Goal: Information Seeking & Learning: Understand process/instructions

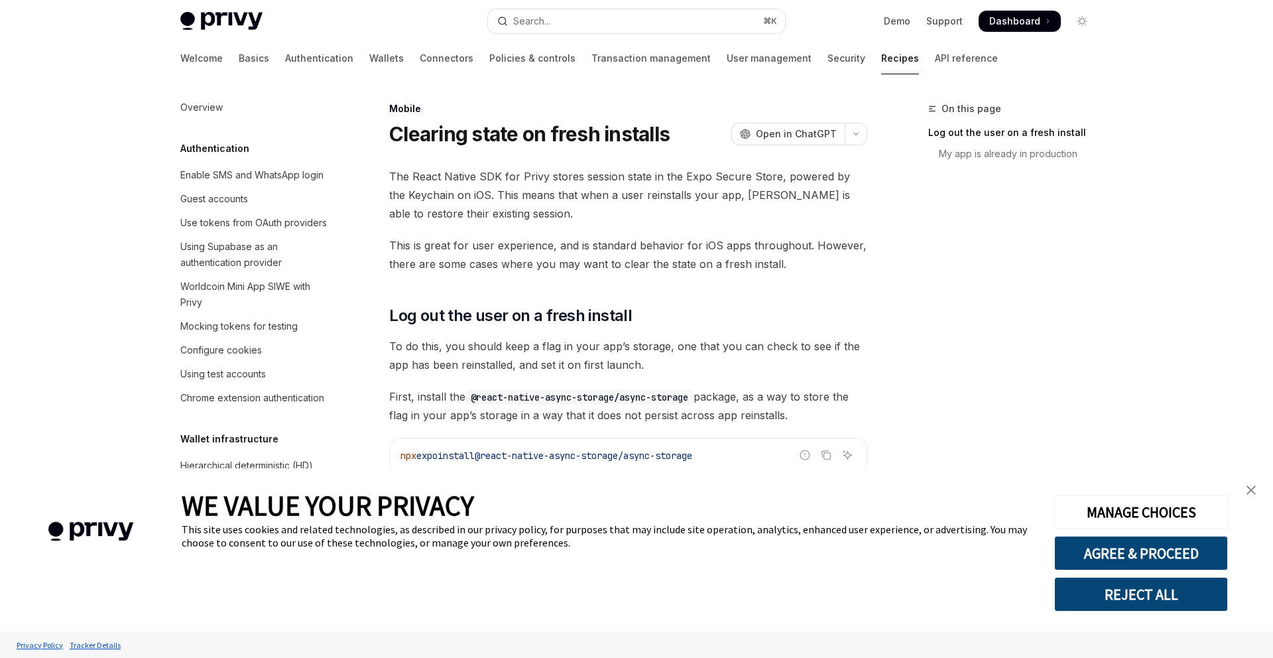
type textarea "*"
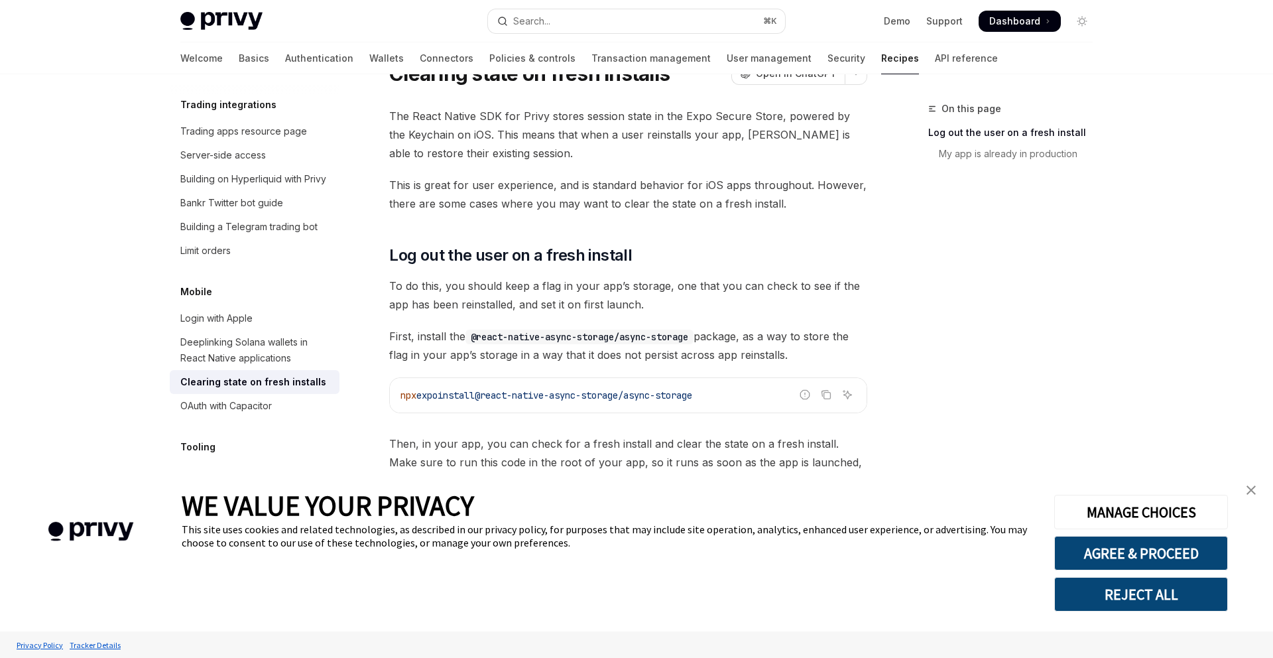
scroll to position [61, 0]
click at [1177, 602] on button "REJECT ALL" at bounding box center [1141, 594] width 174 height 34
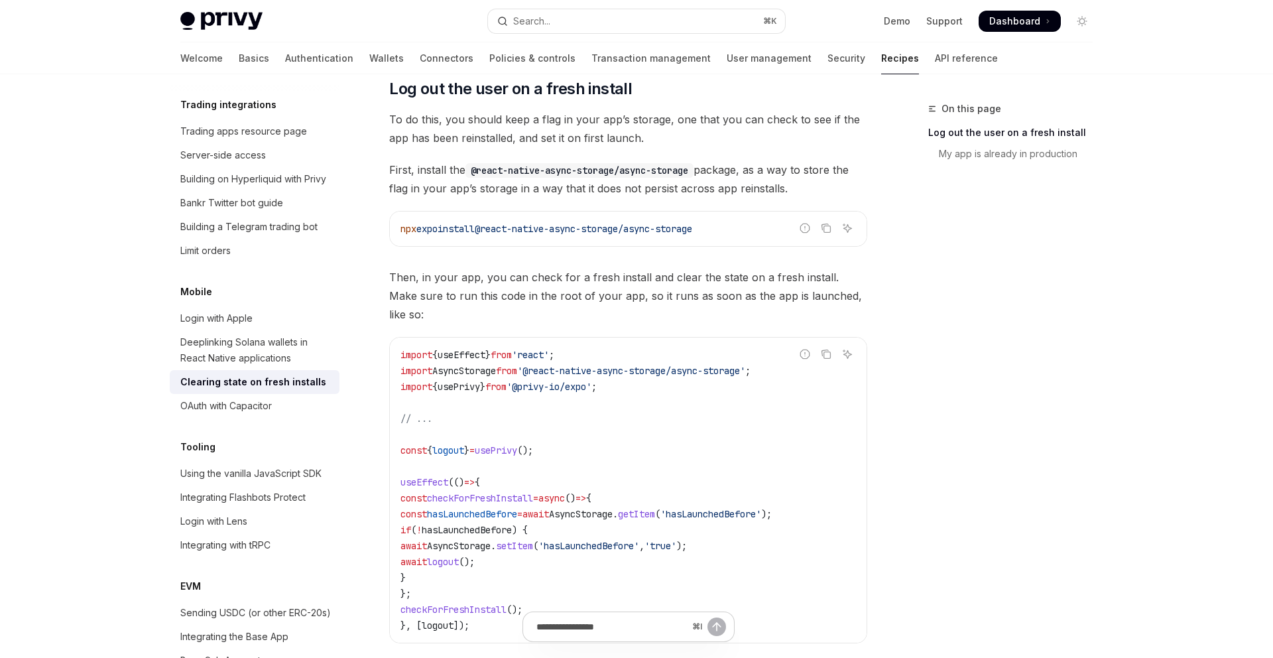
scroll to position [230, 0]
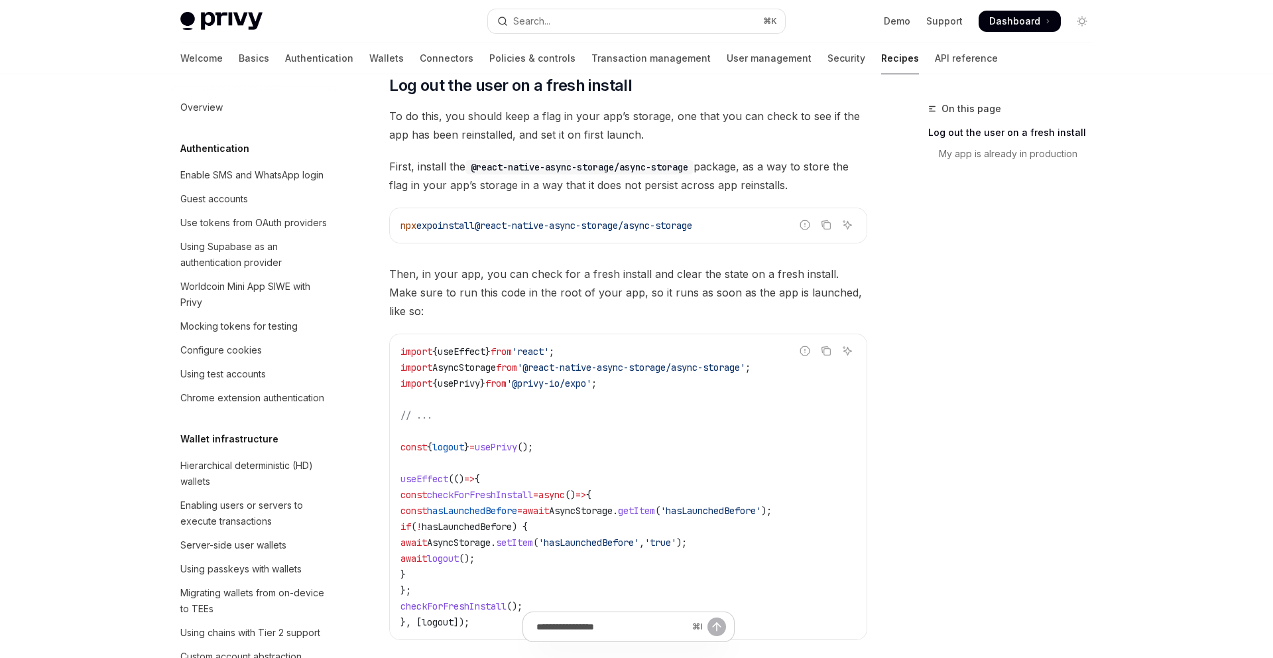
scroll to position [1389, 0]
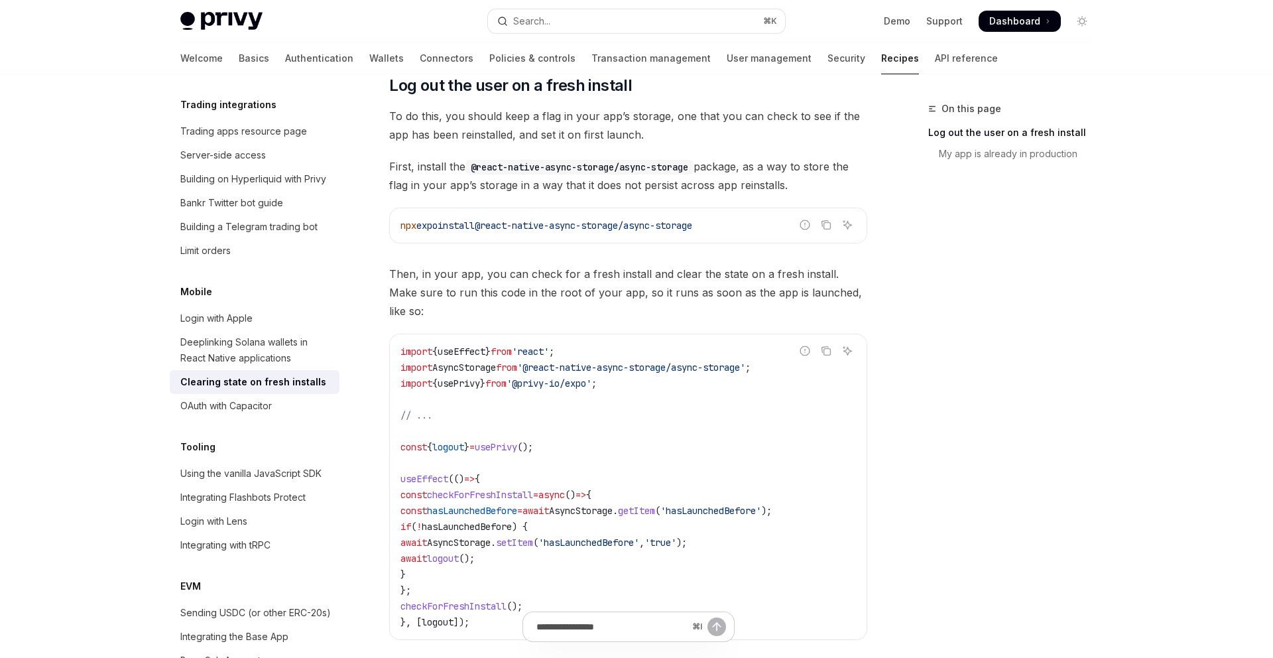
click at [447, 441] on span "logout" at bounding box center [448, 447] width 32 height 12
click at [757, 505] on span "'hasLaunchedBefore'" at bounding box center [711, 511] width 101 height 12
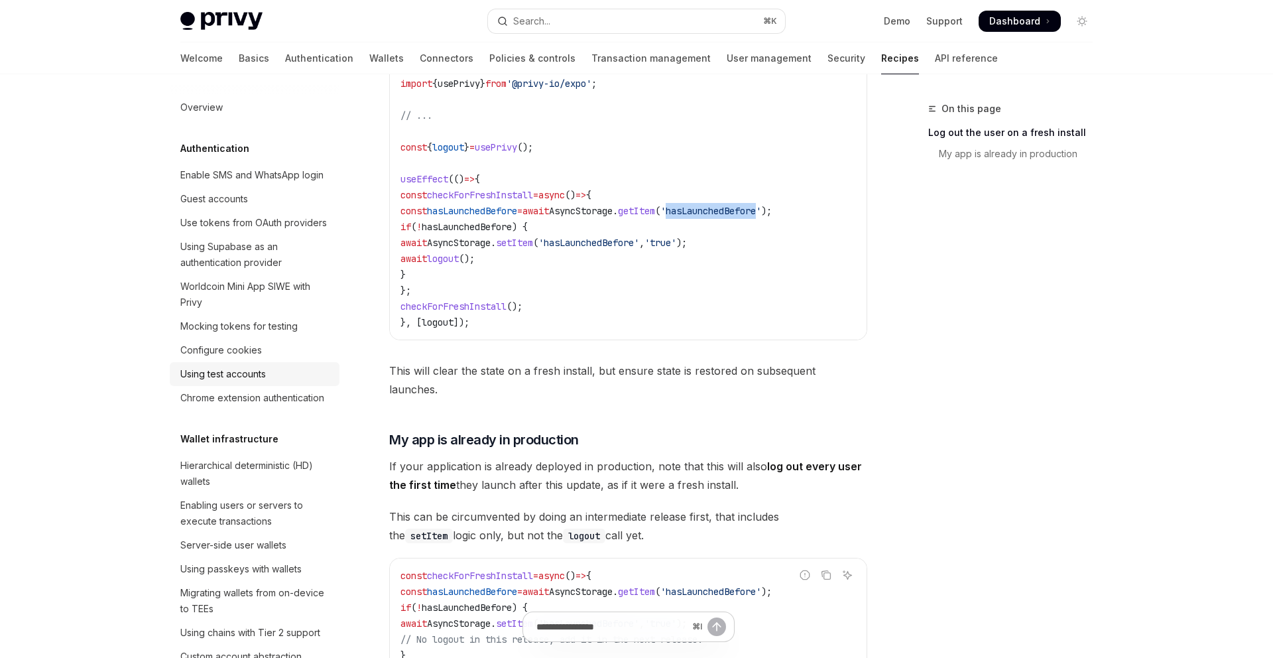
scroll to position [525, 0]
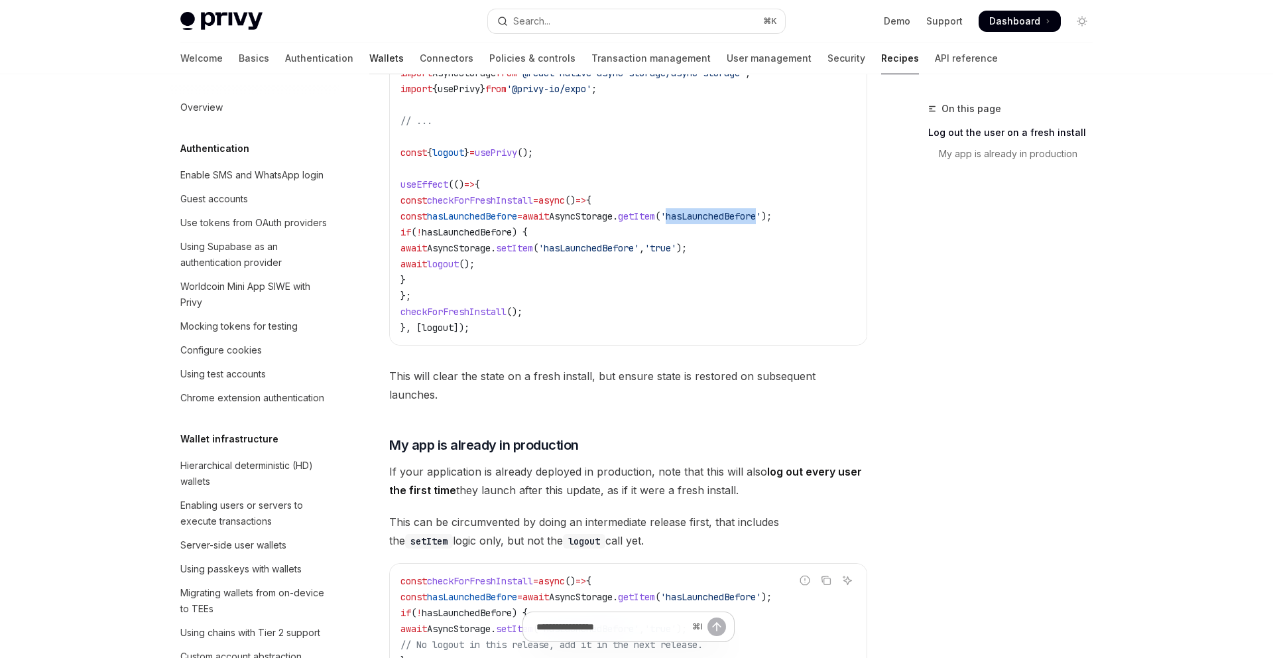
click at [369, 59] on link "Wallets" at bounding box center [386, 58] width 34 height 32
type textarea "*"
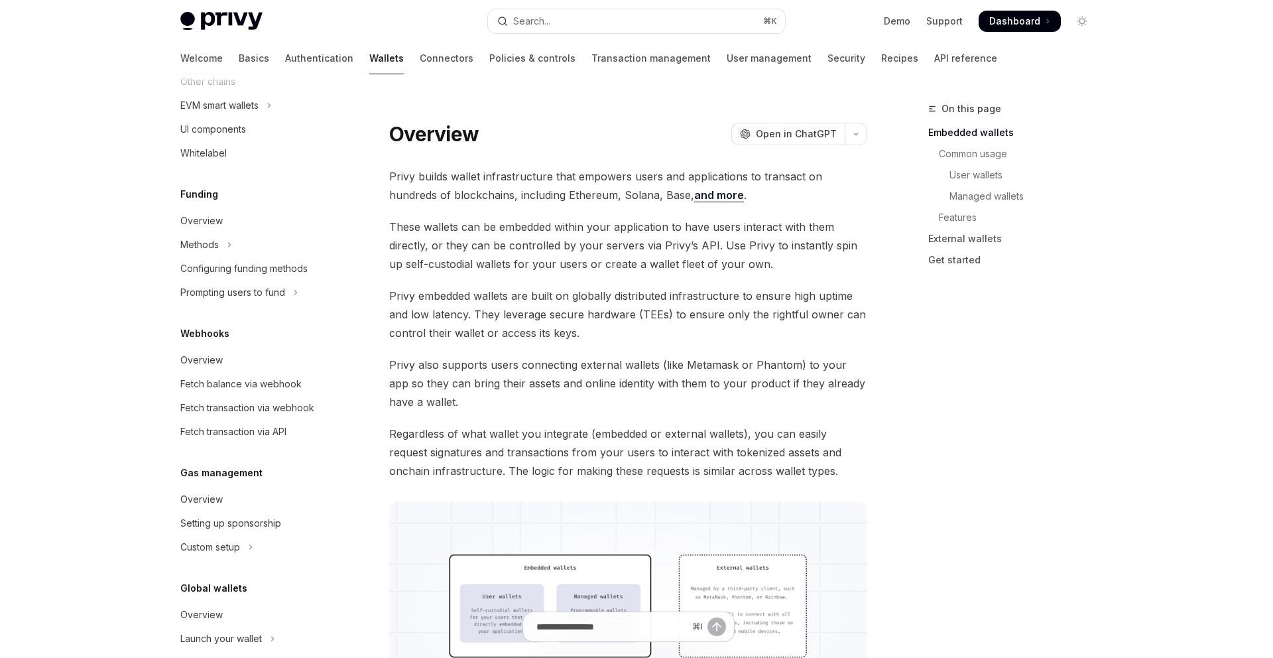
scroll to position [481, 0]
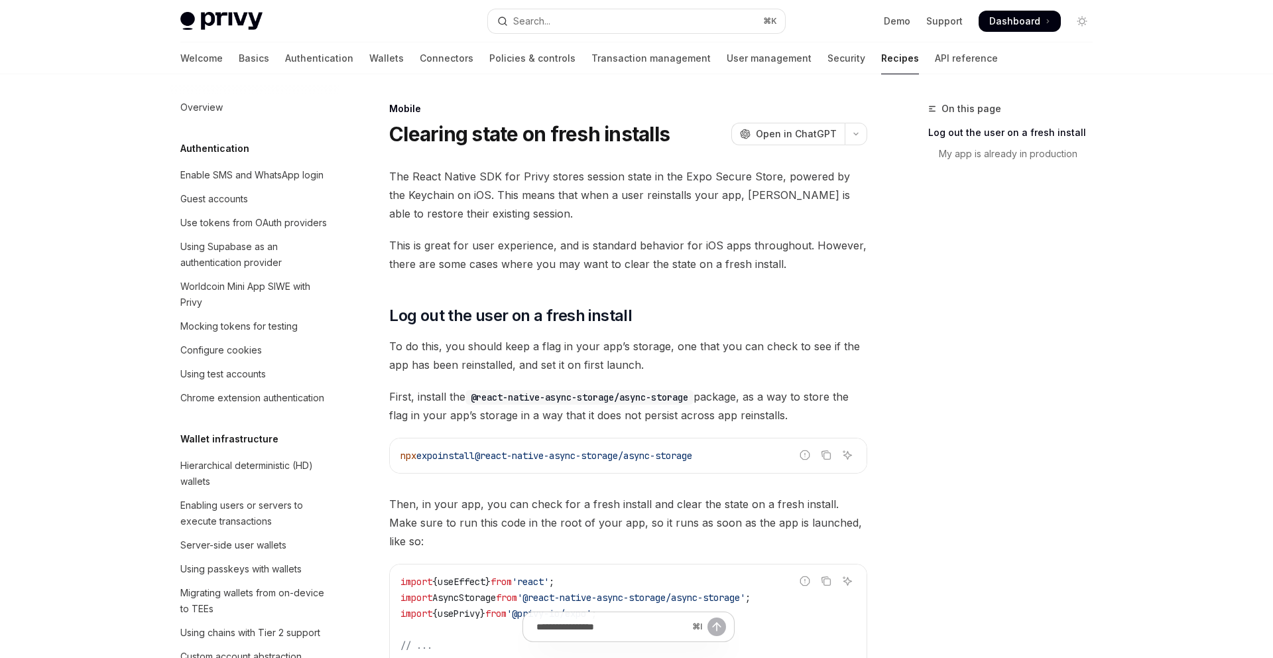
scroll to position [1389, 0]
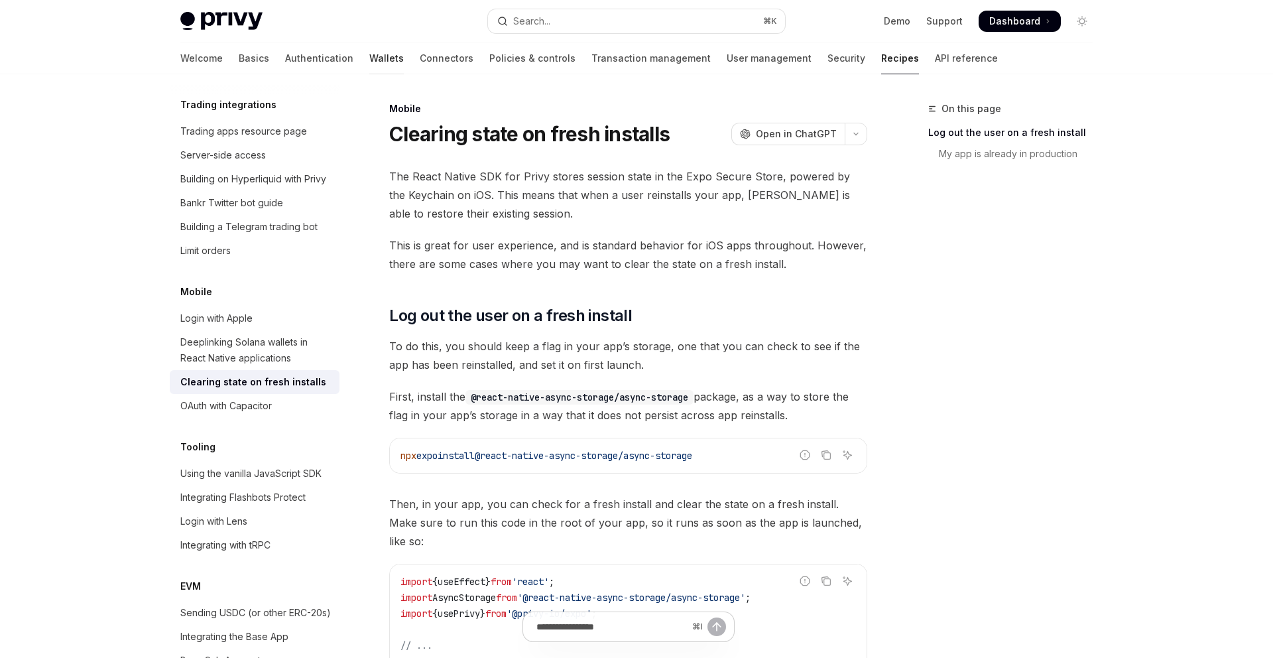
click at [369, 62] on link "Wallets" at bounding box center [386, 58] width 34 height 32
type textarea "*"
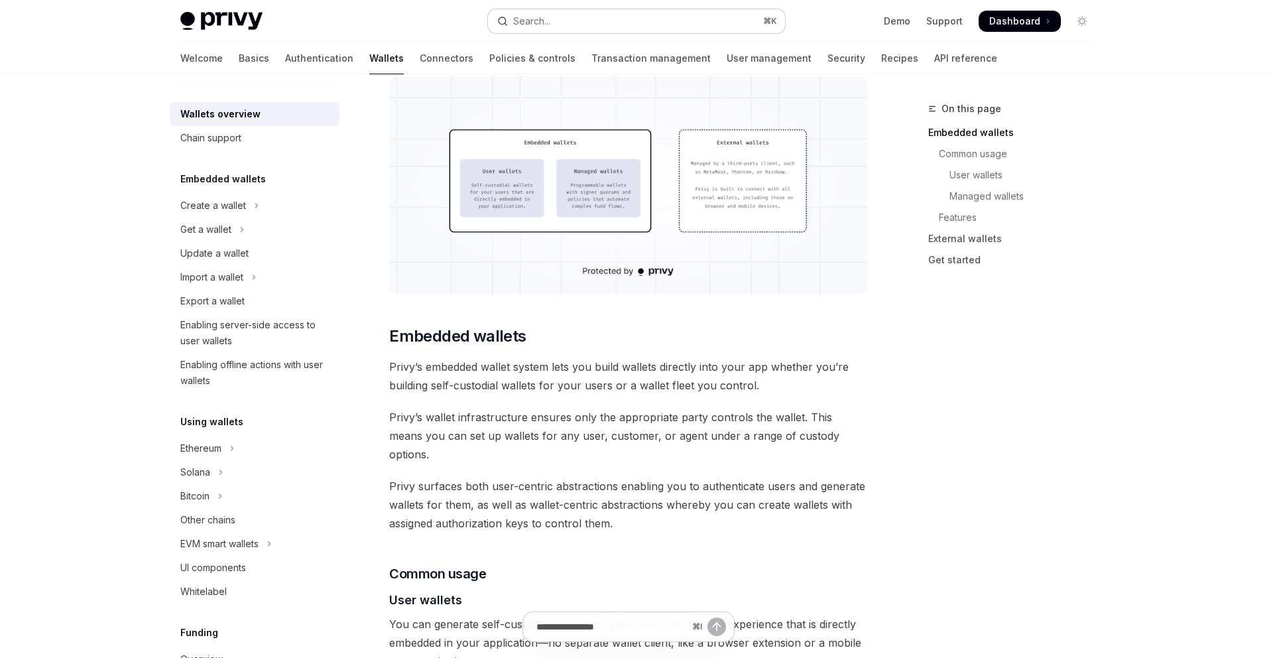
click at [649, 14] on button "Search... ⌘ K" at bounding box center [636, 21] width 297 height 24
type input "**********"
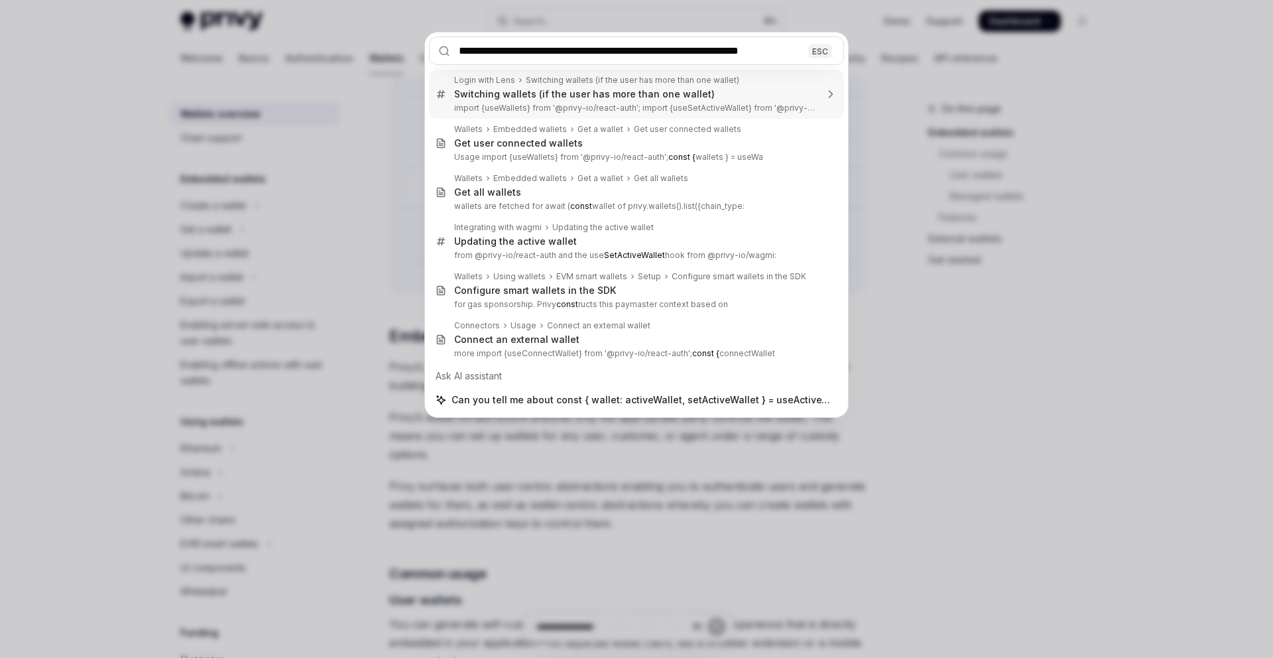
drag, startPoint x: 686, startPoint y: 51, endPoint x: 739, endPoint y: 50, distance: 53.1
click at [739, 50] on input "**********" at bounding box center [636, 50] width 415 height 29
type textarea "*"
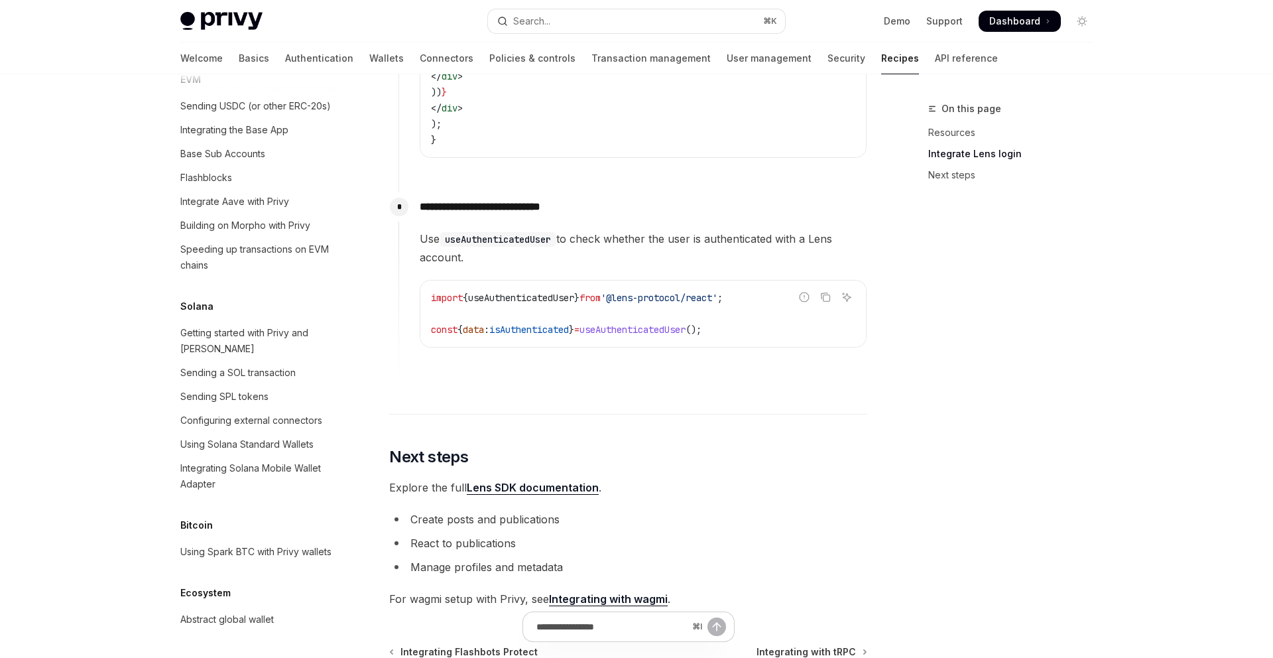
scroll to position [3237, 0]
